Goal: Information Seeking & Learning: Compare options

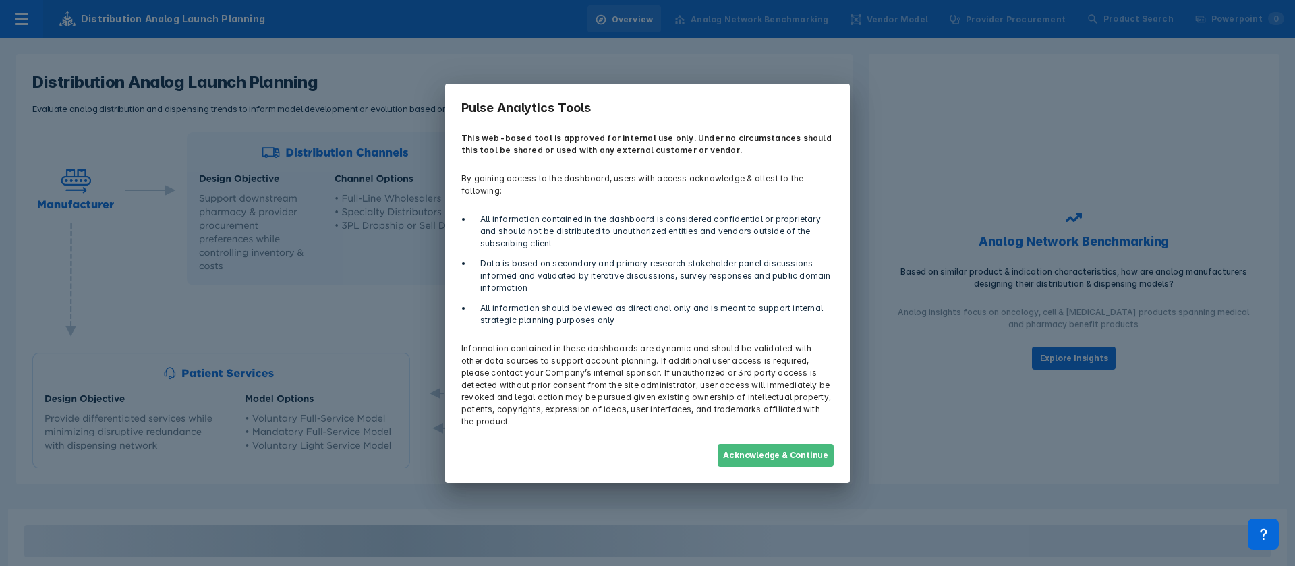
click at [831, 447] on button "Acknowledge & Continue" at bounding box center [776, 455] width 116 height 23
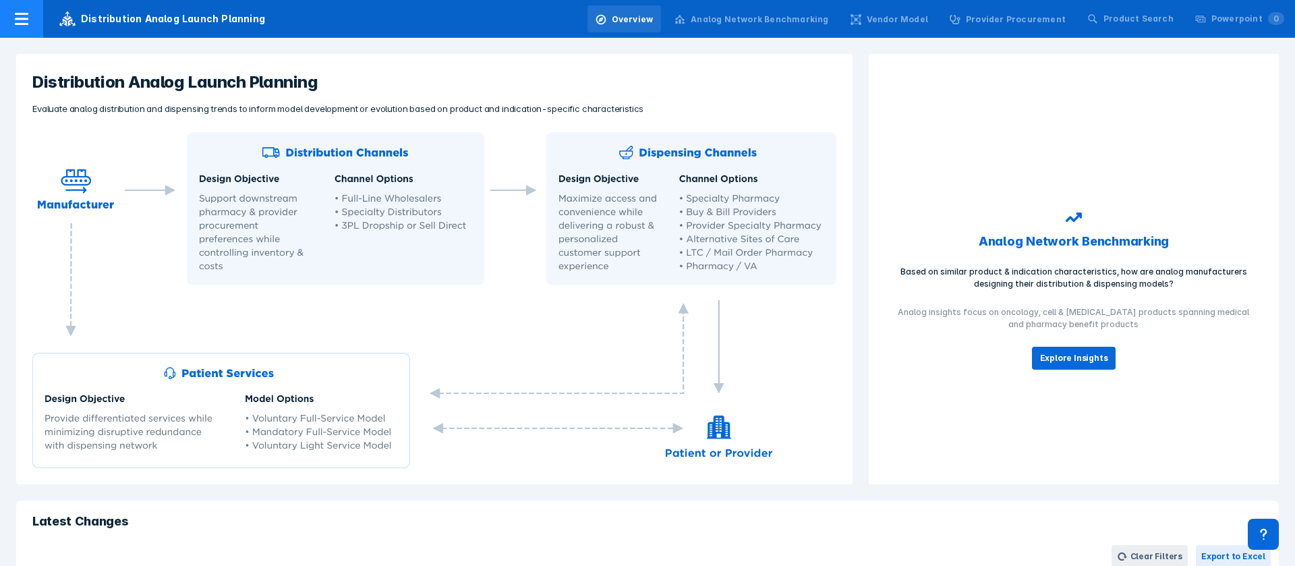
click at [32, 28] on div at bounding box center [21, 19] width 43 height 38
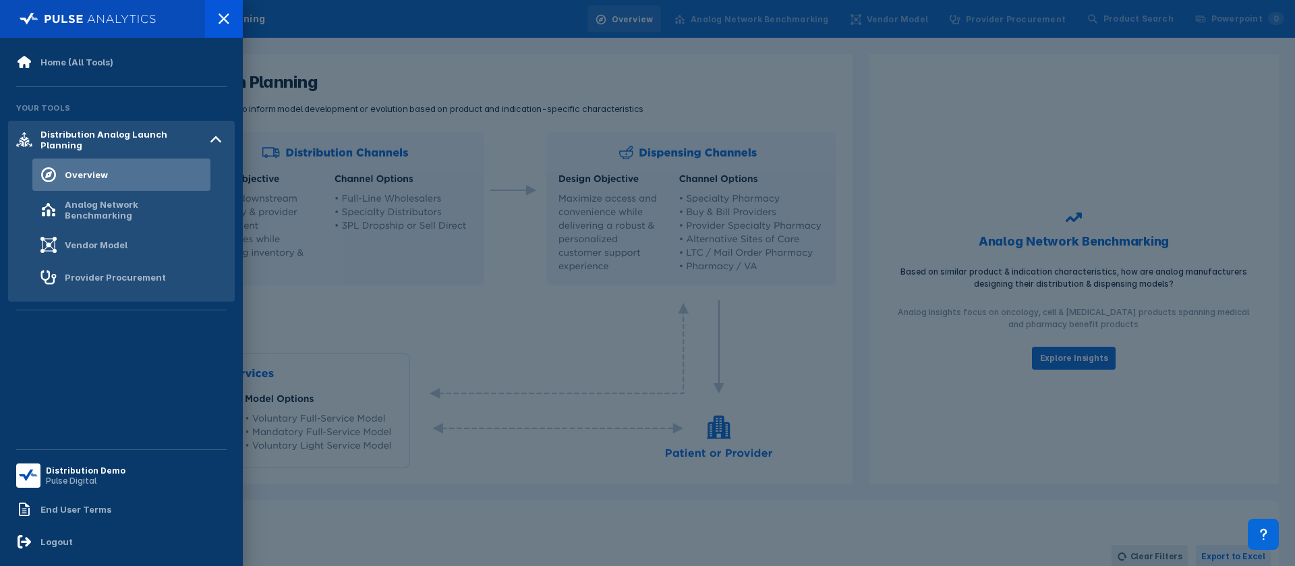
click at [398, 94] on div at bounding box center [647, 283] width 1295 height 566
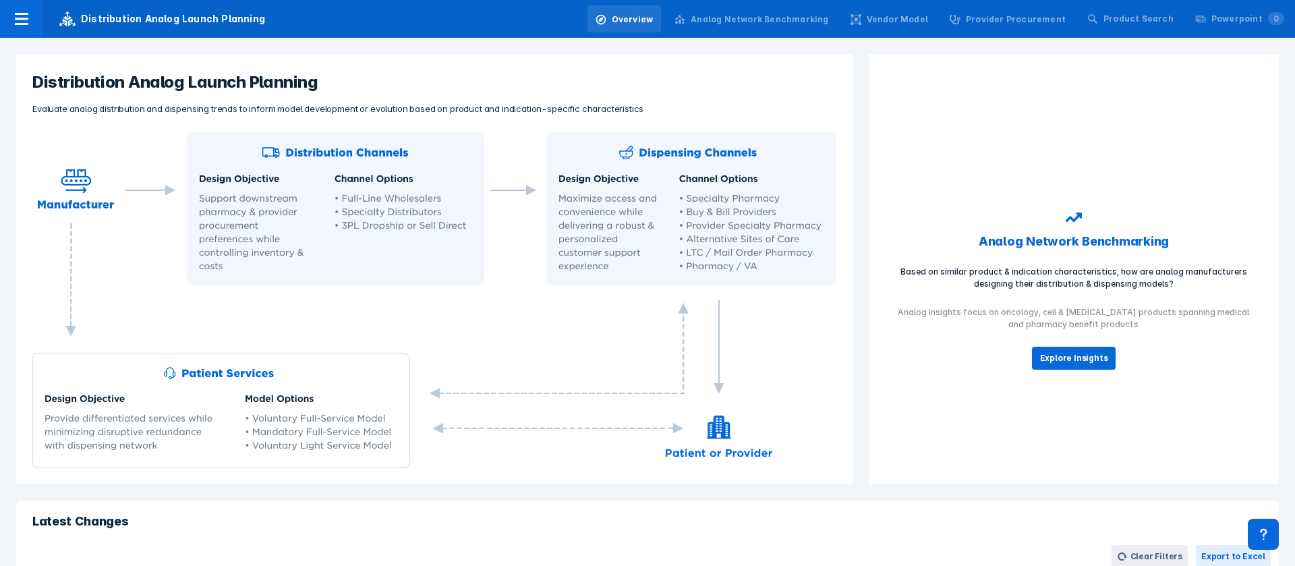
click at [775, 14] on div "Analog Network Benchmarking" at bounding box center [760, 19] width 138 height 12
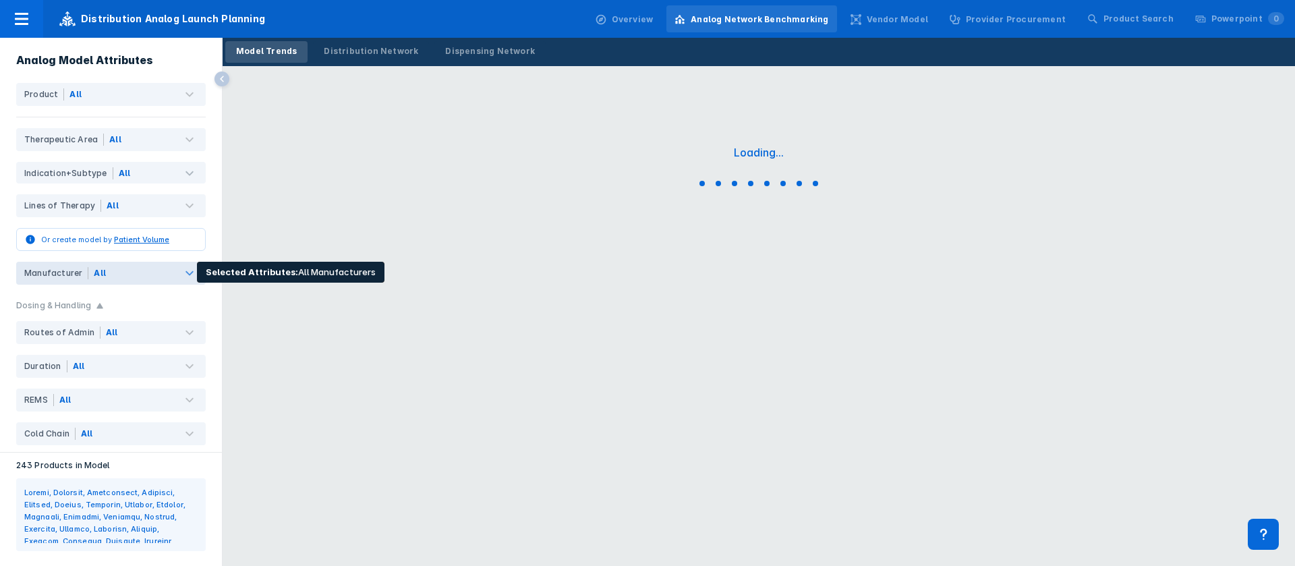
click at [117, 269] on div "All" at bounding box center [146, 273] width 117 height 23
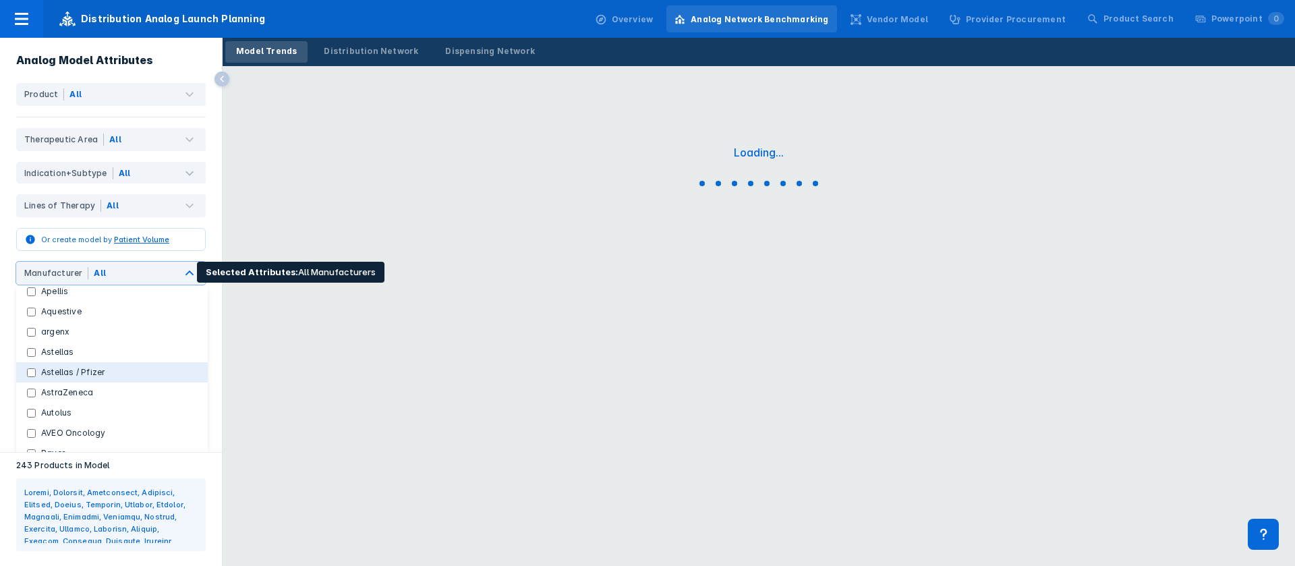
scroll to position [202, 0]
click at [81, 370] on label "AstraZeneca" at bounding box center [67, 374] width 63 height 12
click at [36, 370] on input "AstraZeneca" at bounding box center [31, 374] width 9 height 9
checkbox input "true"
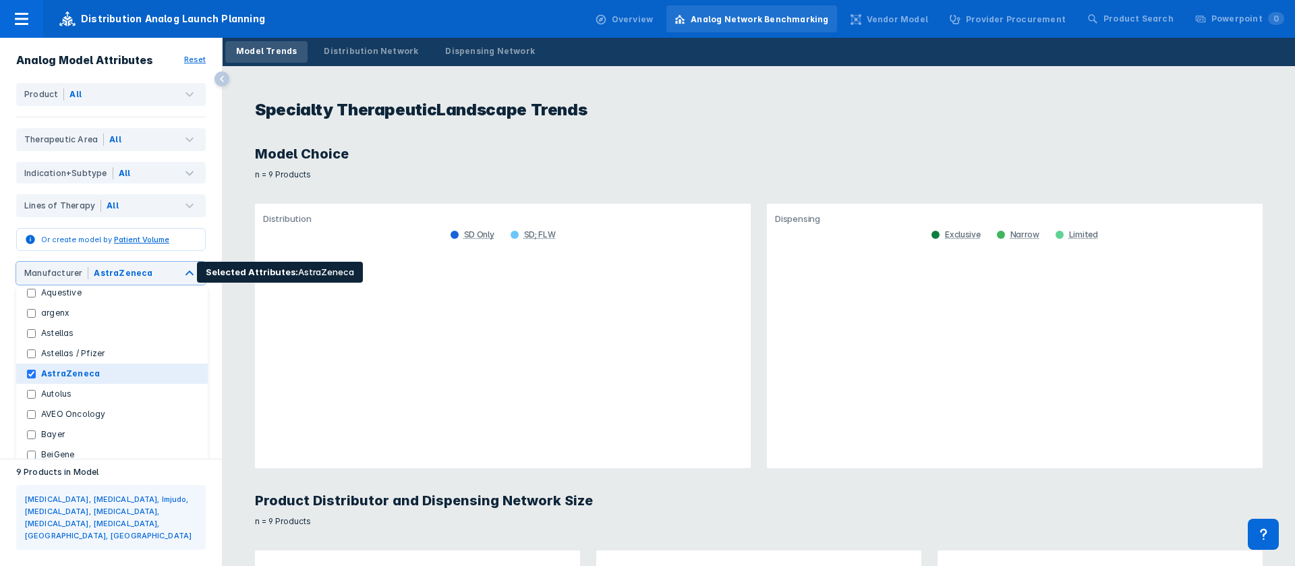
checkbox Manufacturers "false"
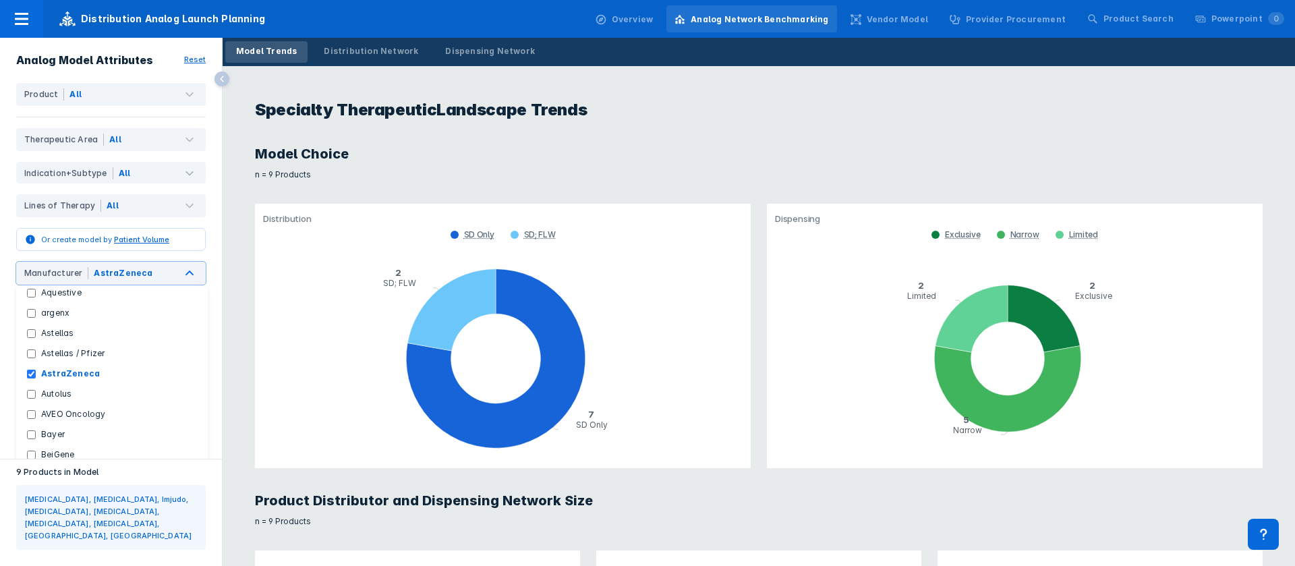
click at [620, 274] on icon "pie chart , with 2 points. Min value is 2, max value is 7." at bounding box center [499, 360] width 488 height 216
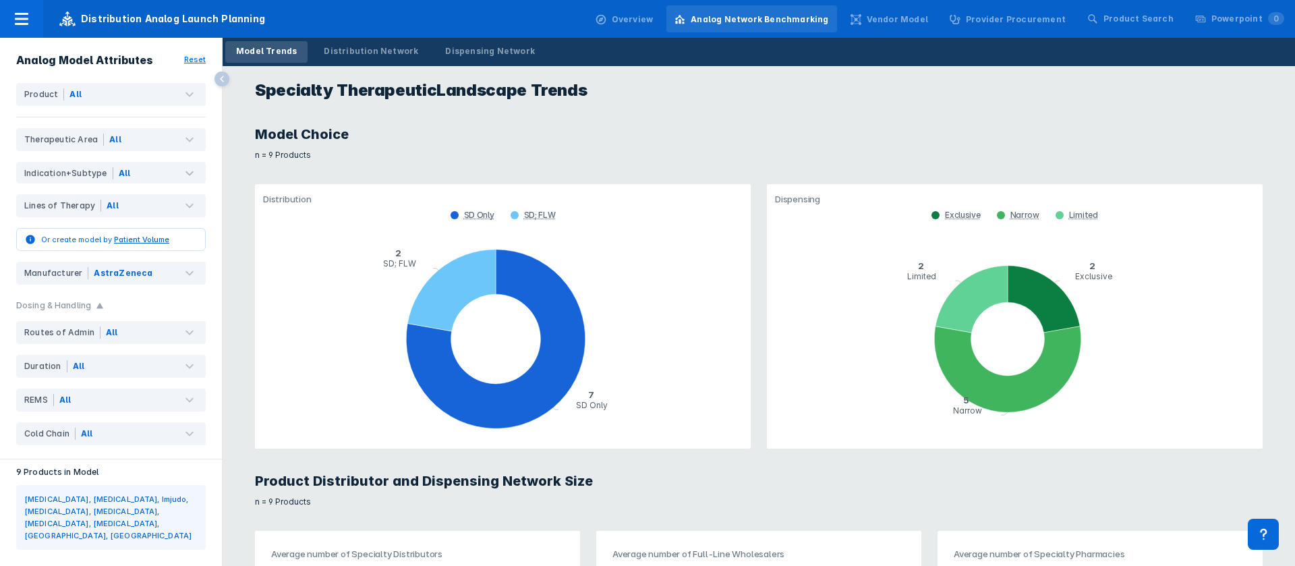
scroll to position [0, 0]
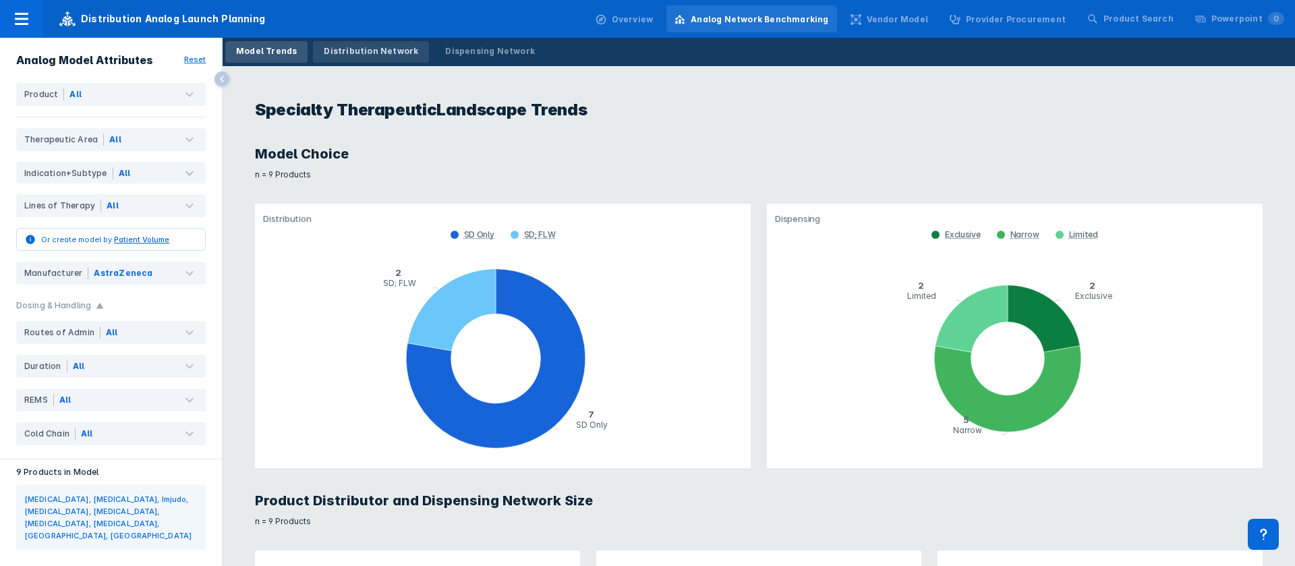
click at [362, 51] on div "Distribution Network" at bounding box center [371, 51] width 94 height 12
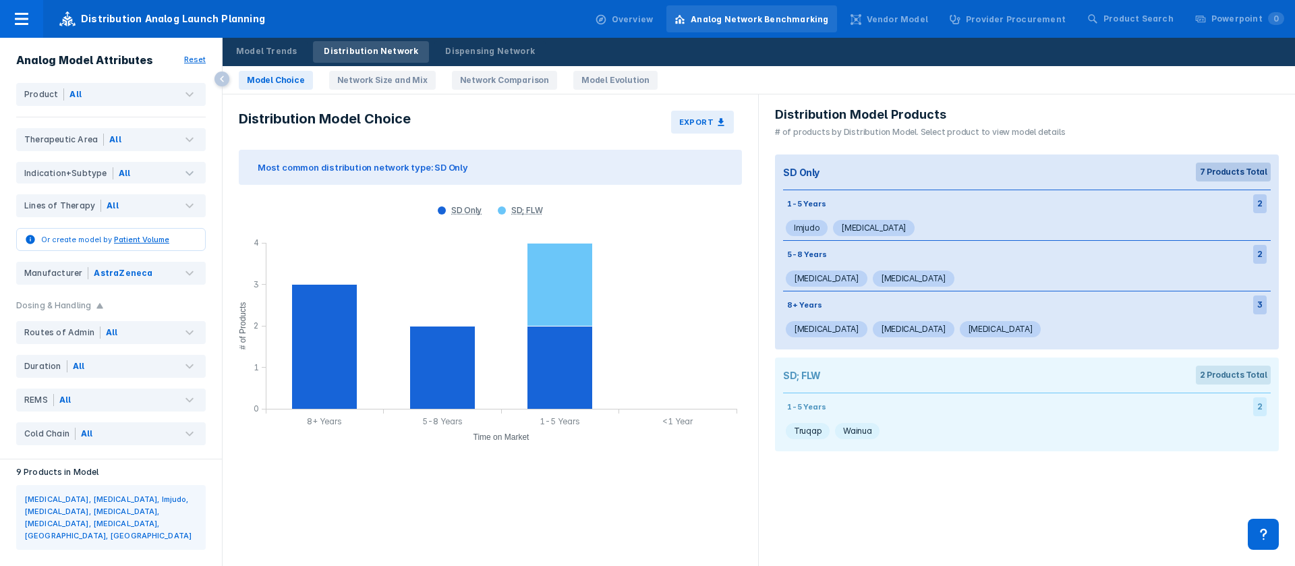
click at [387, 80] on link "Network Size and Mix" at bounding box center [382, 80] width 107 height 19
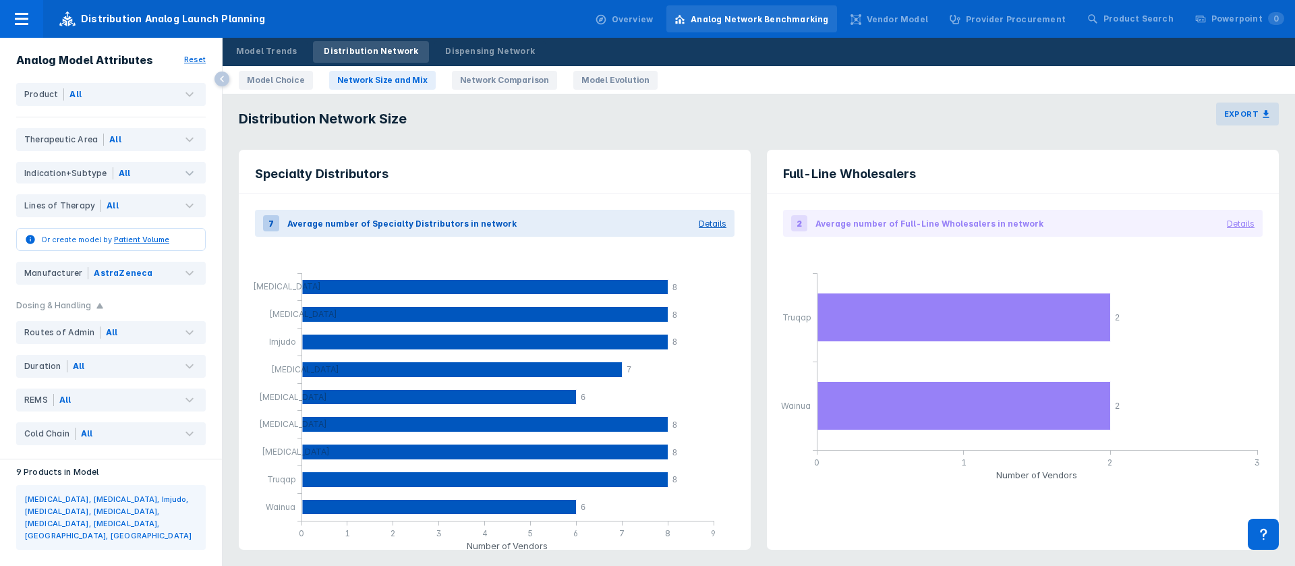
click at [486, 78] on link "Network Comparison" at bounding box center [504, 80] width 105 height 19
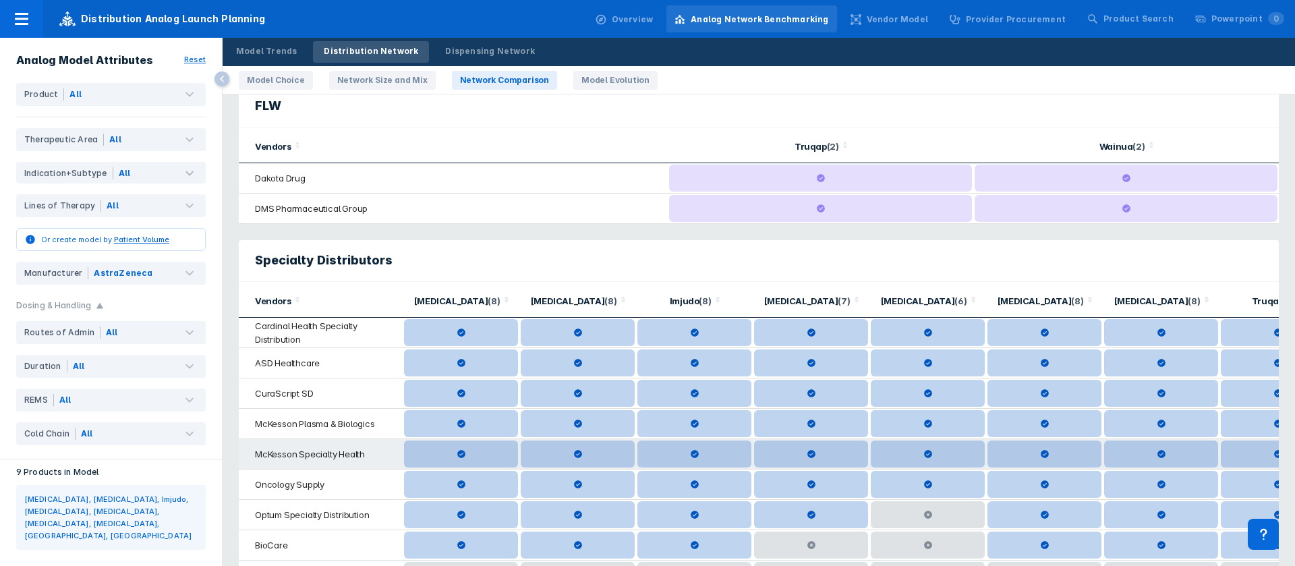
scroll to position [121, 0]
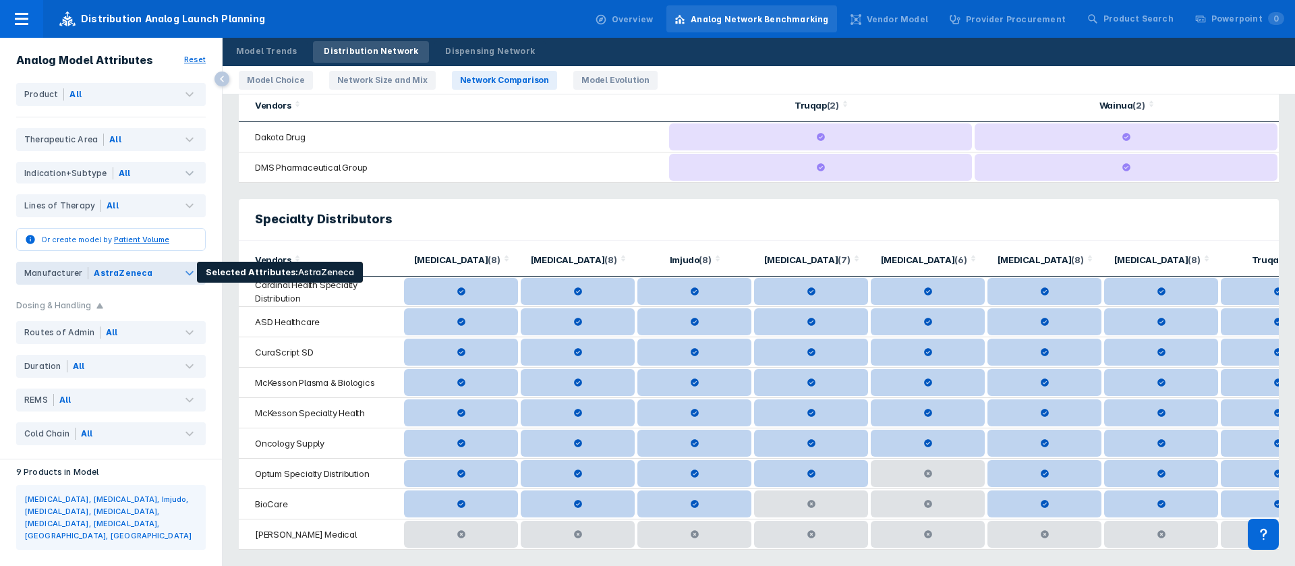
click at [156, 277] on div "AstraZeneca" at bounding box center [146, 273] width 117 height 23
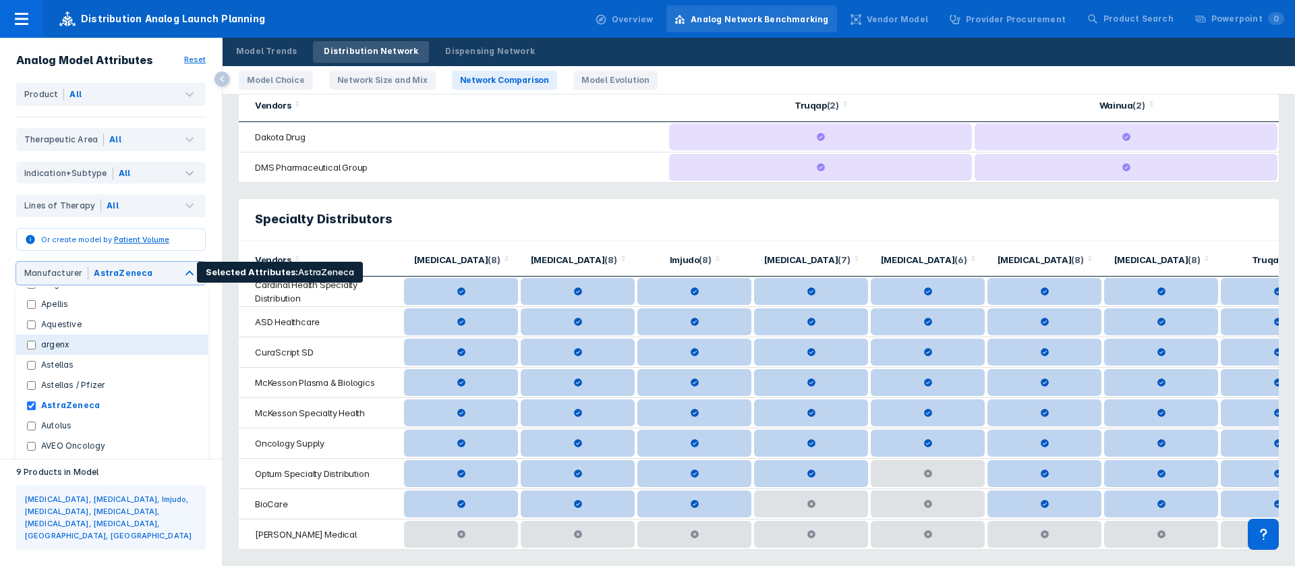
scroll to position [202, 0]
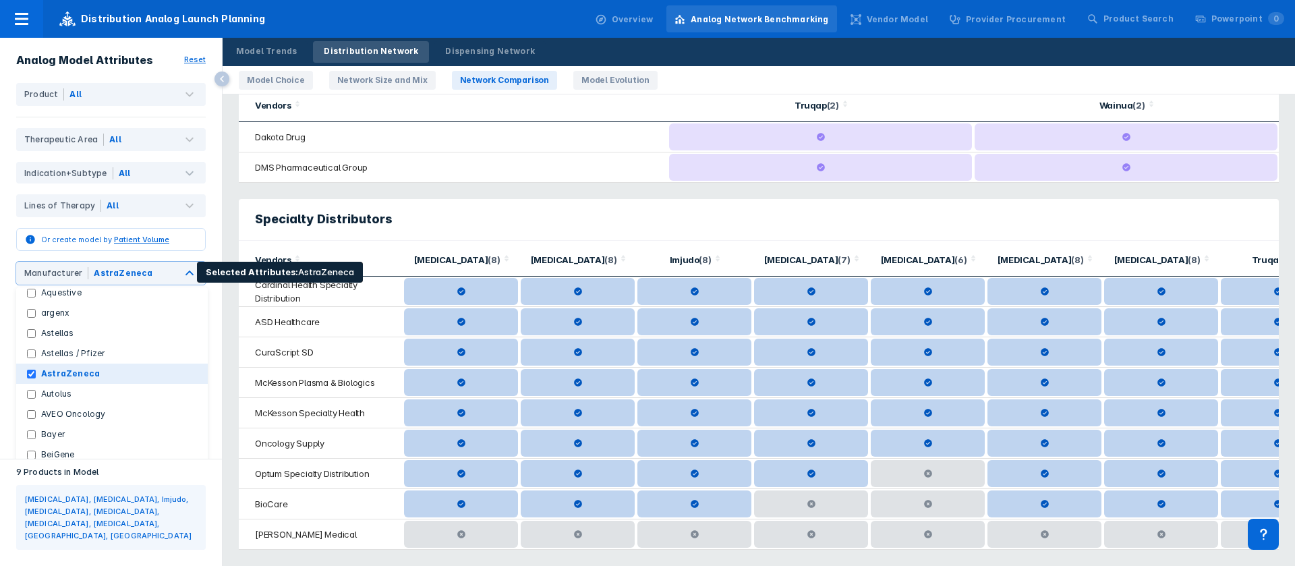
click at [32, 379] on button "AstraZeneca" at bounding box center [112, 374] width 192 height 20
click at [125, 372] on button "AstraZeneca" at bounding box center [112, 374] width 192 height 20
click at [111, 333] on button "Astellas" at bounding box center [112, 333] width 192 height 20
click at [79, 366] on button "AstraZeneca" at bounding box center [112, 374] width 192 height 20
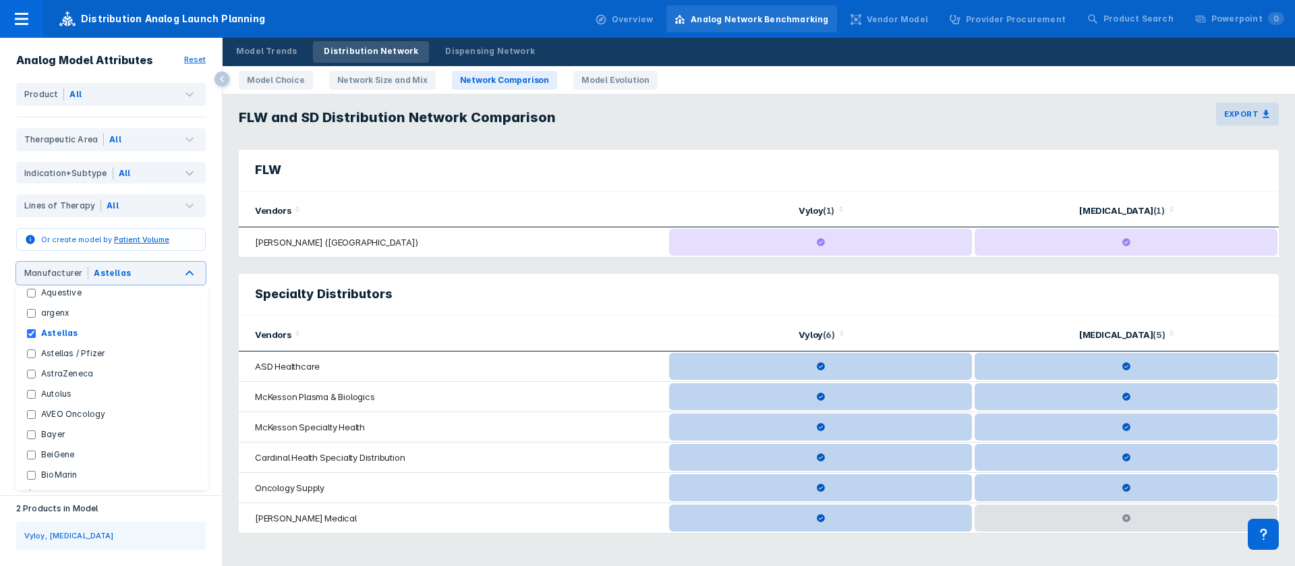
checkbox Manufacturers "false"
checkbox input "true"
checkbox input "false"
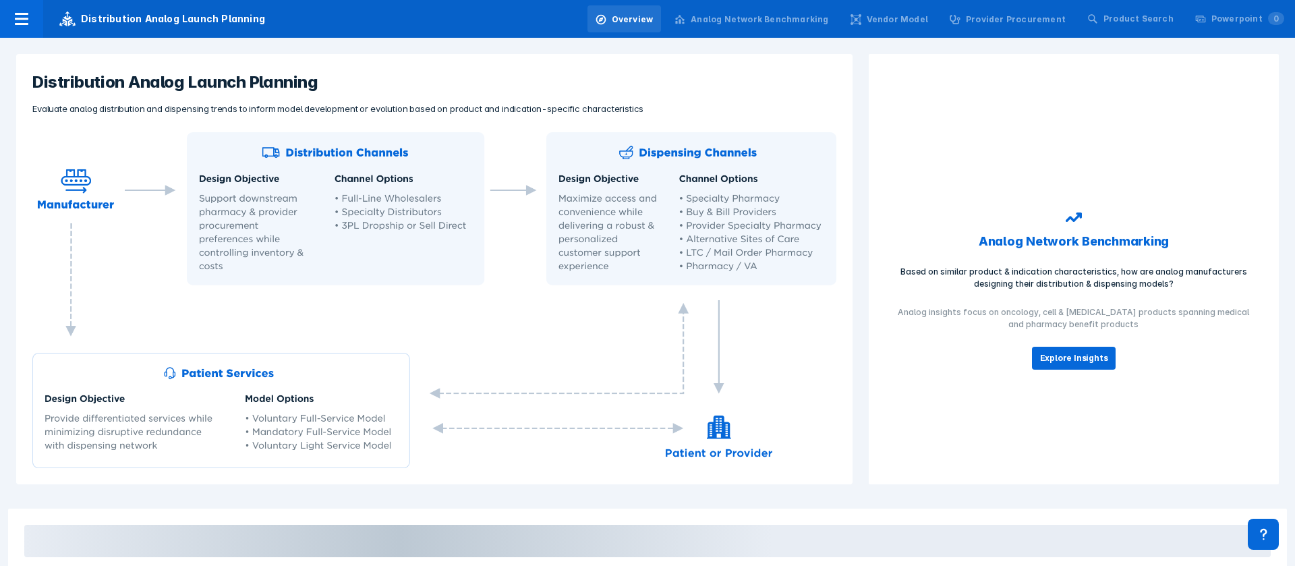
click at [783, 18] on div "Analog Network Benchmarking" at bounding box center [760, 19] width 138 height 12
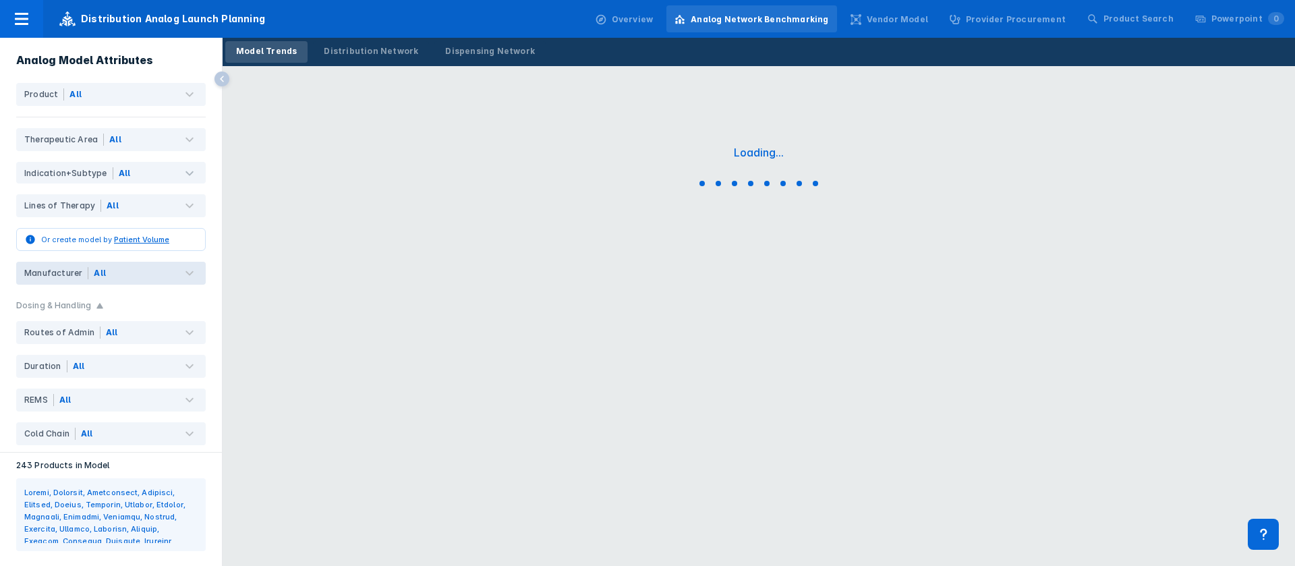
click at [112, 277] on div "All" at bounding box center [146, 273] width 117 height 23
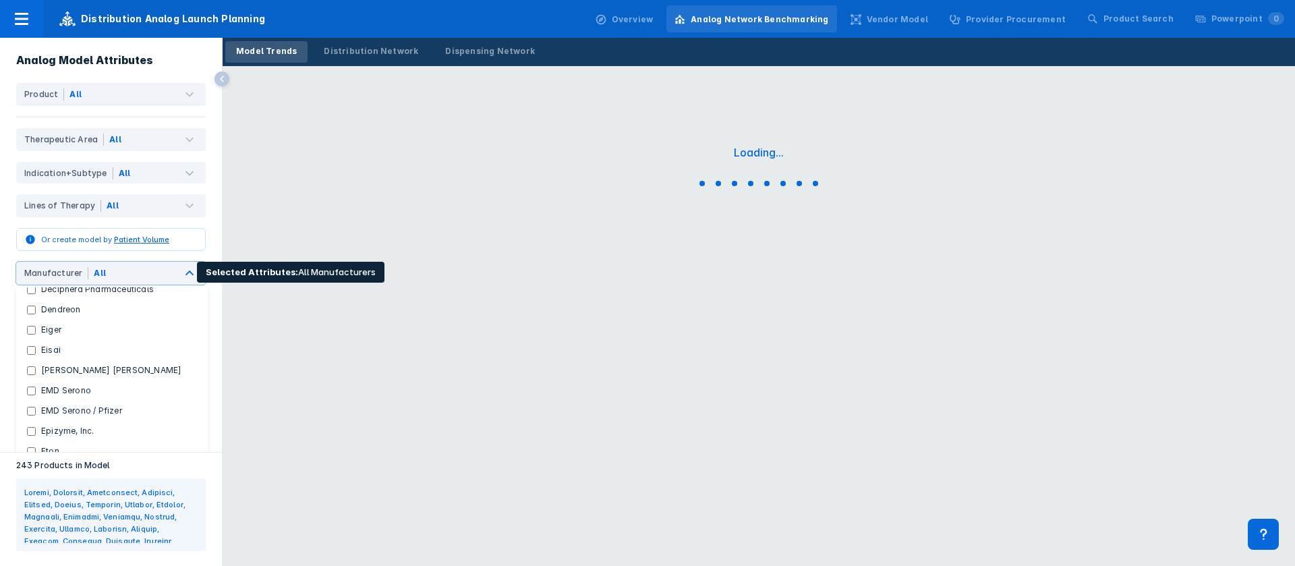
scroll to position [689, 0]
click at [56, 338] on label "[PERSON_NAME] [PERSON_NAME]" at bounding box center [111, 344] width 151 height 12
click at [36, 340] on Lilly "[PERSON_NAME] [PERSON_NAME]" at bounding box center [31, 344] width 9 height 9
checkbox Lilly "true"
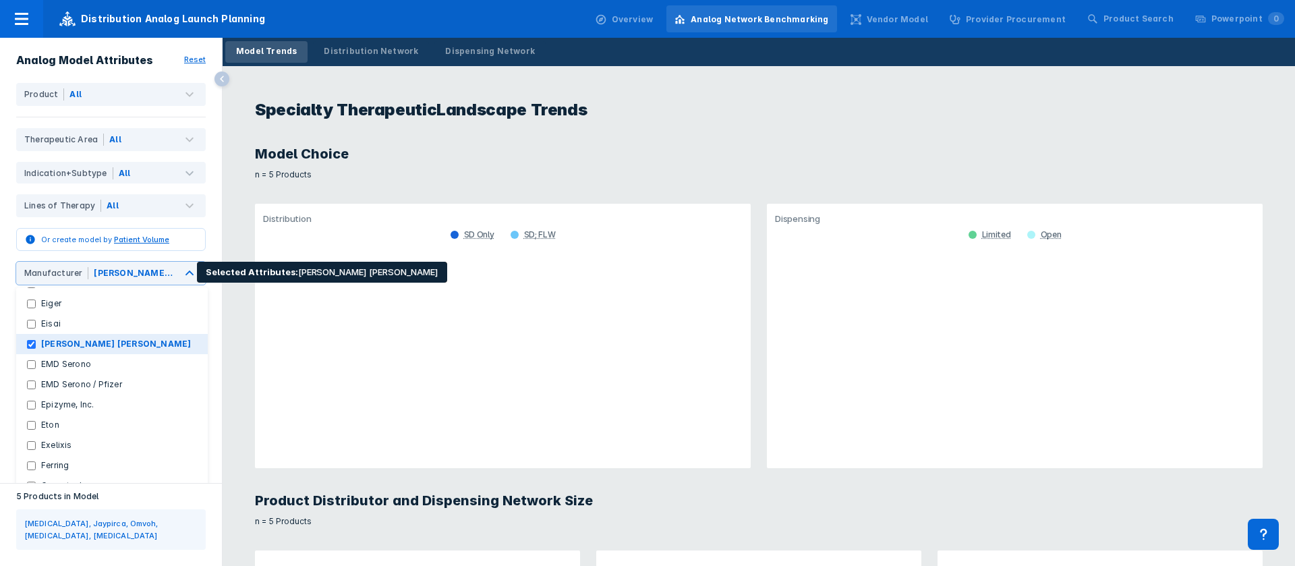
checkbox Manufacturers "false"
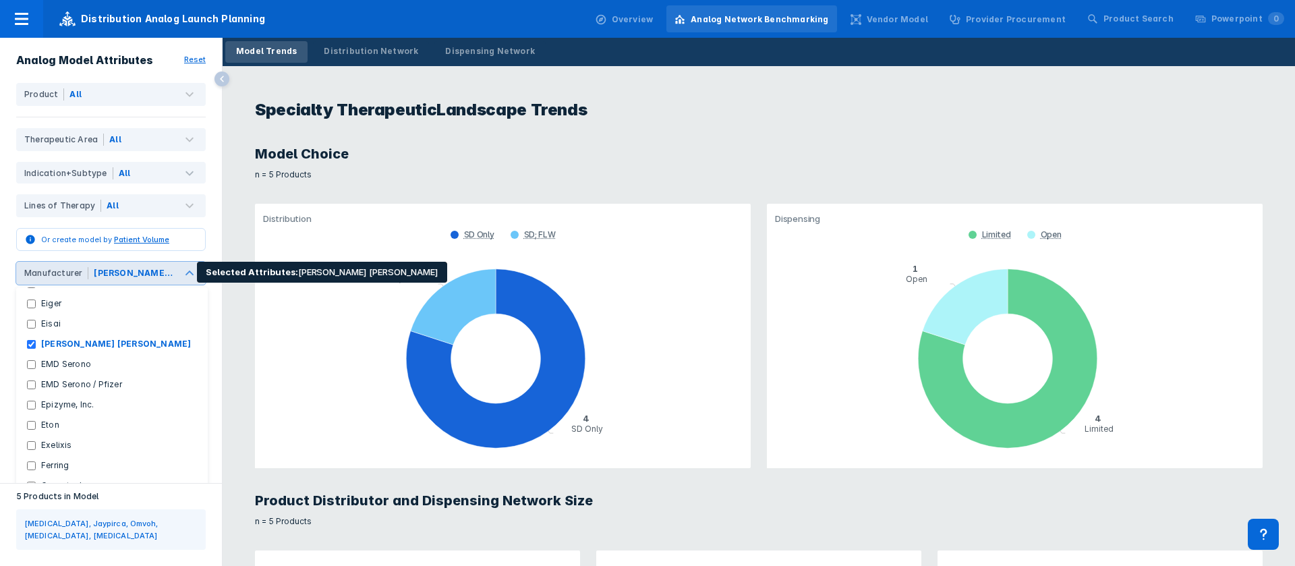
click at [181, 271] on icon at bounding box center [189, 273] width 16 height 16
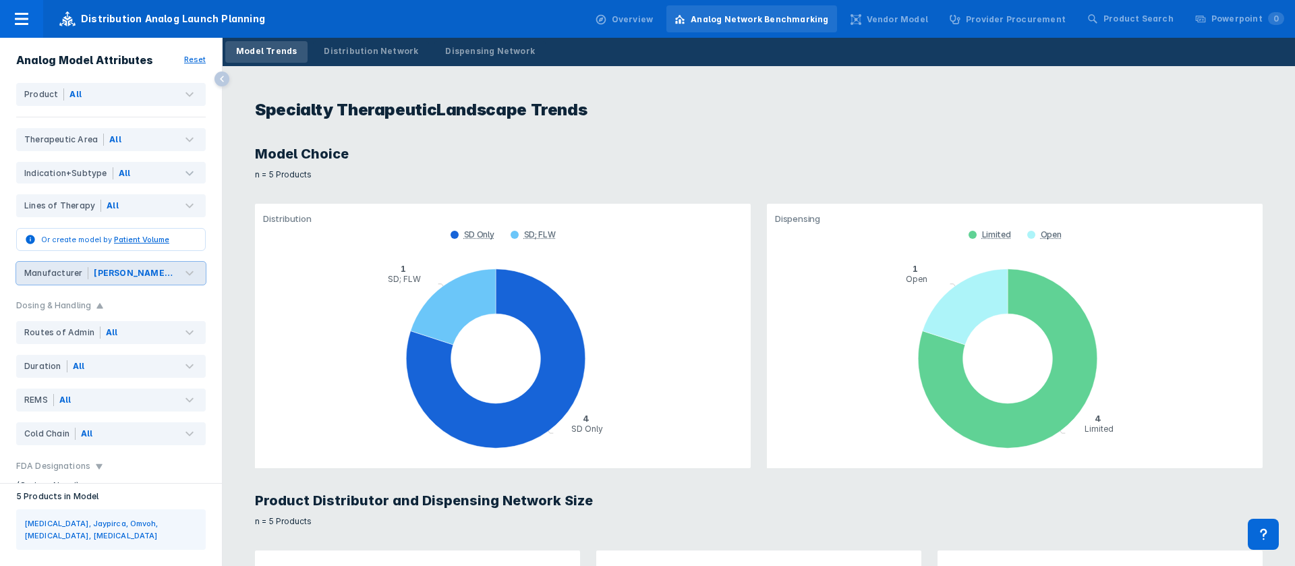
drag, startPoint x: 394, startPoint y: 55, endPoint x: 415, endPoint y: 74, distance: 27.7
click at [395, 55] on div "Distribution Network" at bounding box center [371, 51] width 94 height 12
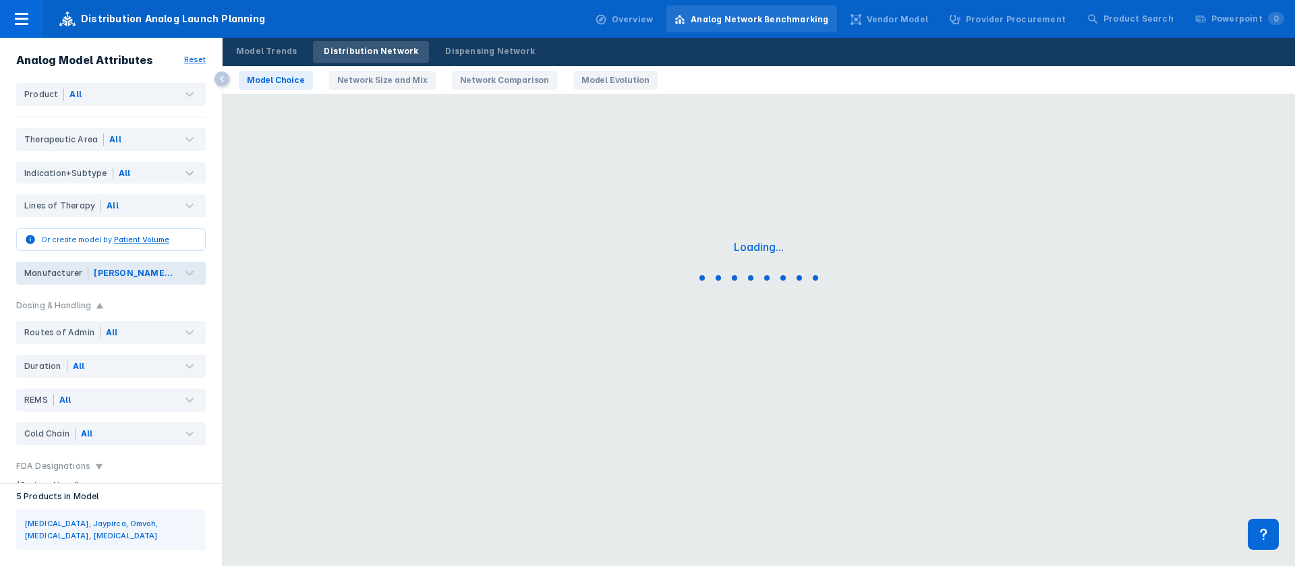
click at [474, 80] on link "Network Comparison" at bounding box center [504, 80] width 105 height 19
click at [473, 78] on link "Network Comparison" at bounding box center [504, 80] width 105 height 19
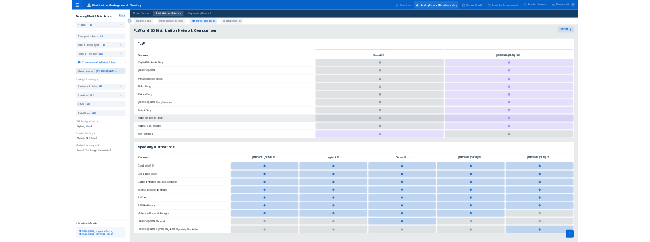
scroll to position [67, 0]
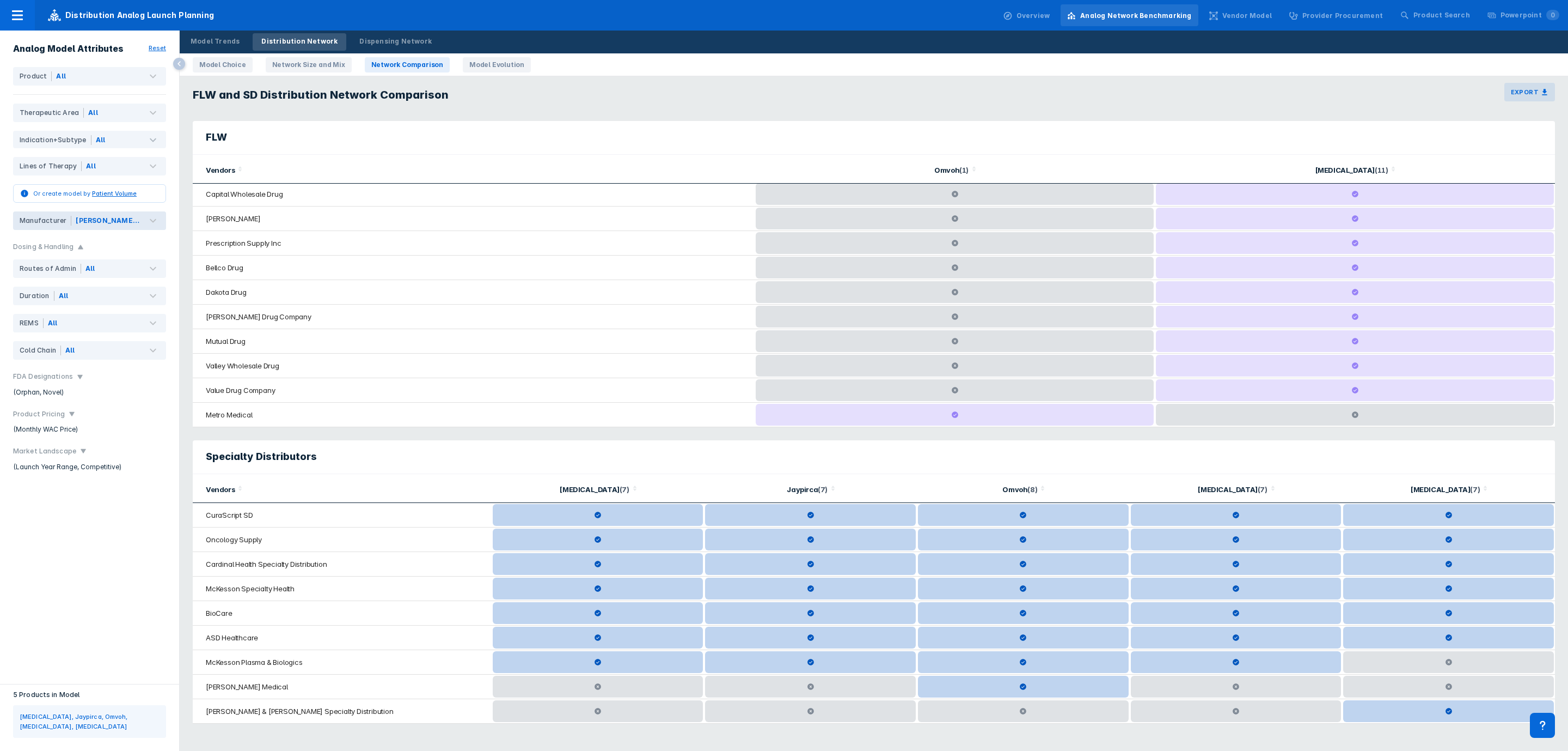
click at [327, 440] on div "Specialty Distributors" at bounding box center [874, 457] width 1362 height 34
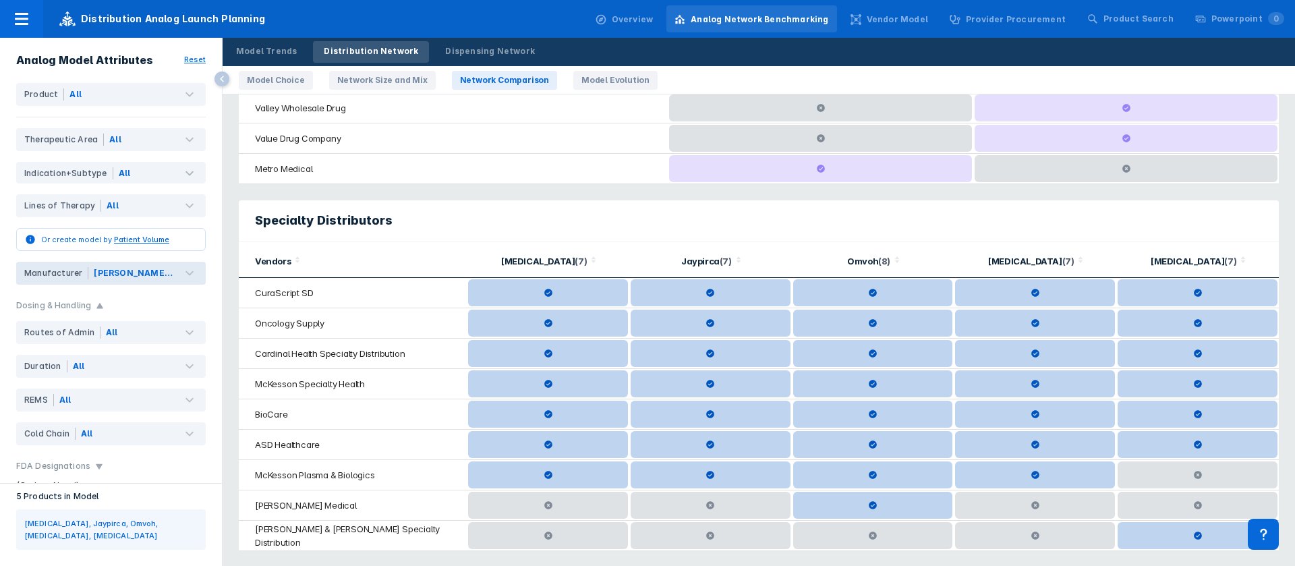
scroll to position [346, 0]
click at [489, 45] on div "Dispensing Network" at bounding box center [490, 51] width 90 height 12
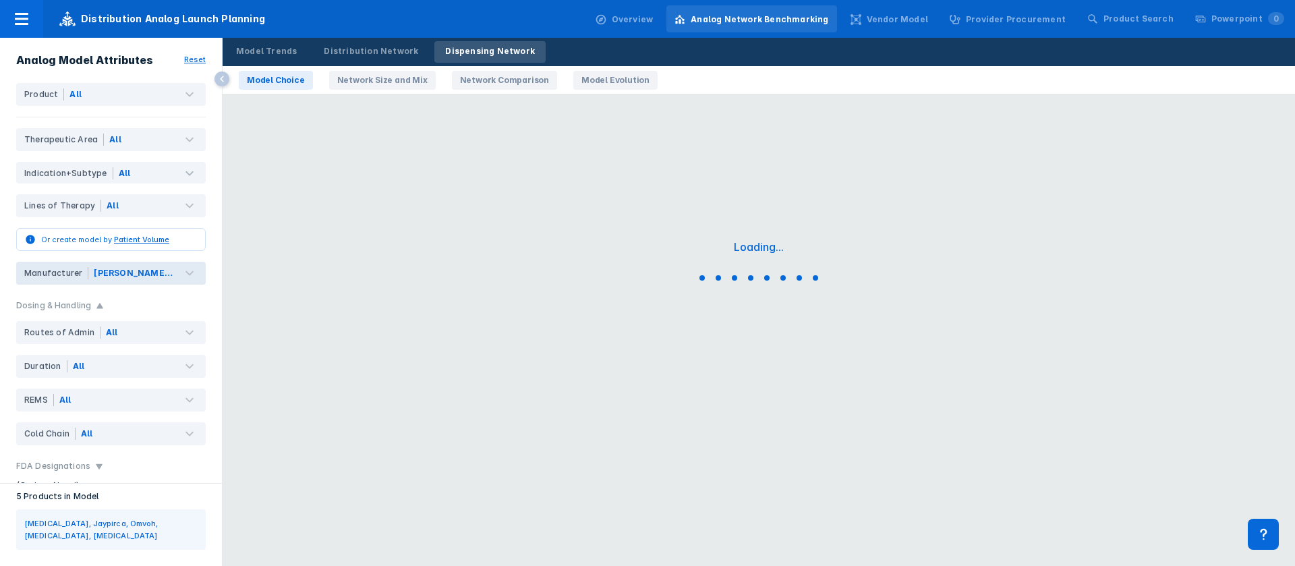
click at [496, 79] on link "Network Comparison" at bounding box center [504, 80] width 105 height 19
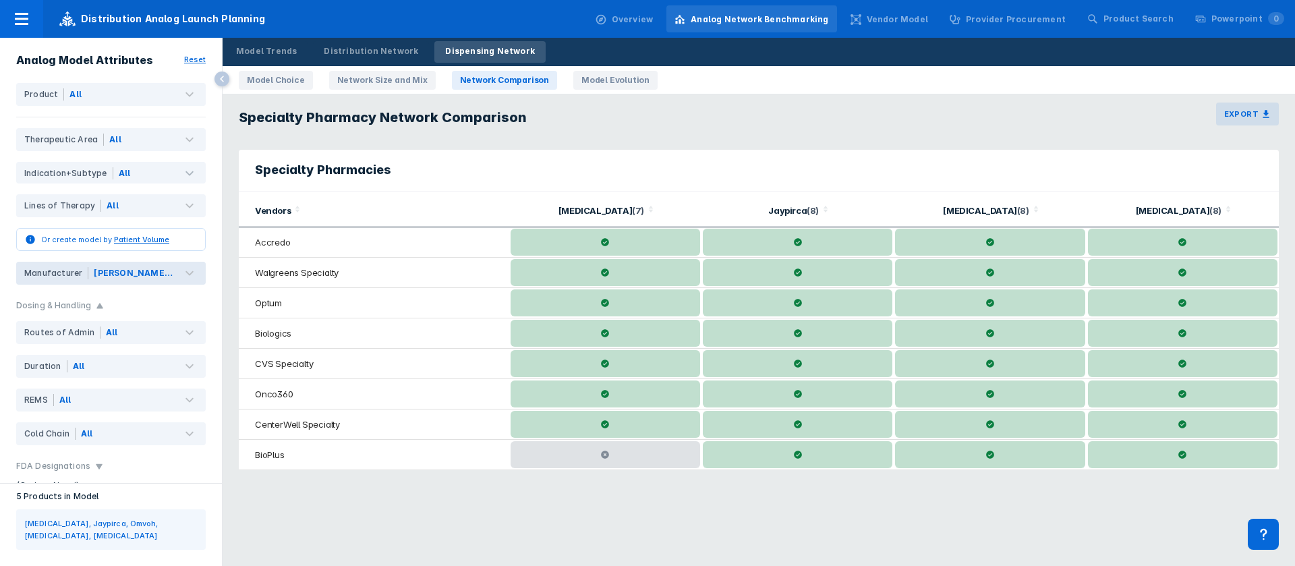
click at [838, 476] on div "Specialty Pharmacies Vendors Cyramza ( 7 ) Jaypirca ( 8 ) Retevmo ( 8 ) Verzeni…" at bounding box center [759, 310] width 1056 height 337
click at [787, 498] on div "Model Trends Distribution Network Dispensing Network Model Choice Network Size …" at bounding box center [759, 283] width 1073 height 566
